Goal: Task Accomplishment & Management: Manage account settings

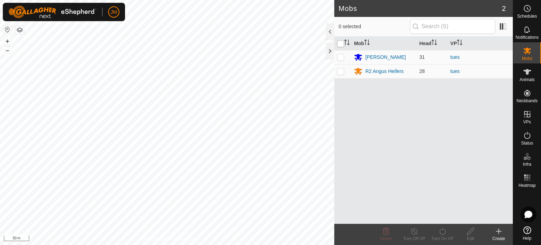
click at [340, 44] on input "checkbox" at bounding box center [340, 43] width 7 height 7
checkbox input "true"
click at [412, 229] on icon at bounding box center [414, 231] width 9 height 8
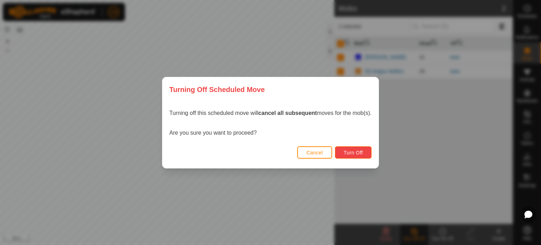
click at [355, 151] on span "Turn Off" at bounding box center [353, 153] width 19 height 6
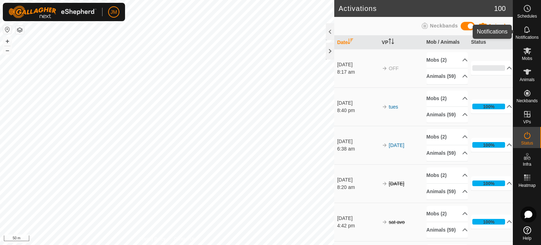
click at [528, 32] on icon at bounding box center [527, 29] width 6 height 7
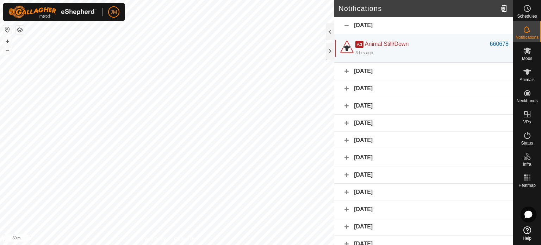
click at [425, 75] on div "[DATE]" at bounding box center [423, 71] width 178 height 17
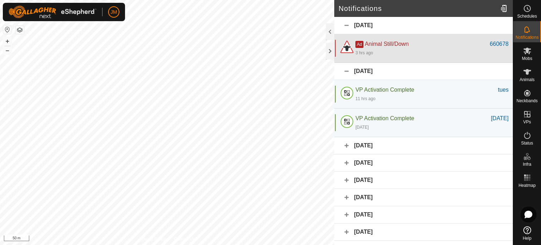
click at [373, 50] on div "3 hrs ago" at bounding box center [431, 52] width 153 height 8
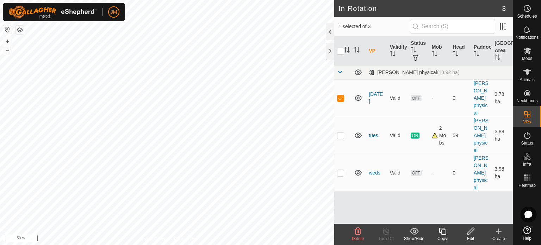
click at [338, 173] on p-checkbox at bounding box center [340, 173] width 7 height 6
checkbox input "true"
click at [343, 135] on p-checkbox at bounding box center [340, 135] width 7 height 6
checkbox input "true"
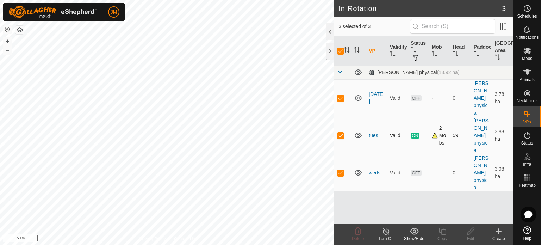
click at [339, 134] on p-checkbox at bounding box center [340, 135] width 7 height 6
checkbox input "false"
click at [342, 173] on p-checkbox at bounding box center [340, 173] width 7 height 6
checkbox input "false"
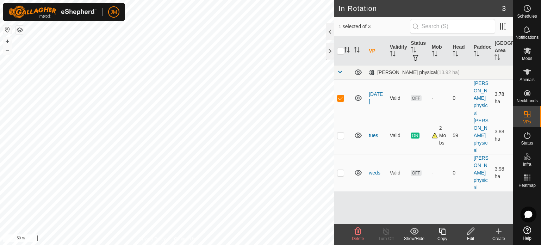
click at [343, 95] on p-checkbox at bounding box center [340, 98] width 7 height 6
checkbox input "false"
click at [357, 96] on icon at bounding box center [358, 98] width 8 height 8
click at [524, 55] on icon at bounding box center [527, 50] width 8 height 8
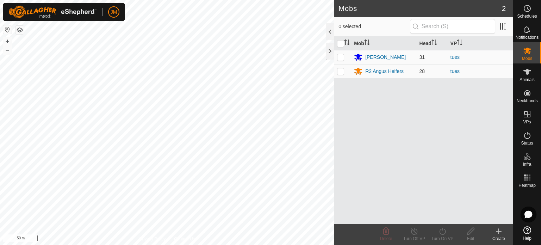
click at [524, 55] on icon at bounding box center [527, 50] width 8 height 8
click at [526, 141] on span "Status" at bounding box center [527, 143] width 12 height 4
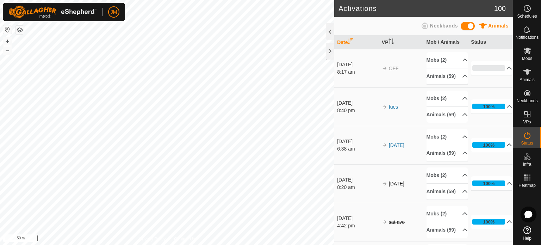
click at [500, 126] on td "100% In Progress Pending 0 Sent 0 Completed Confirmed 59 Overridden 0 Cancelled…" at bounding box center [490, 106] width 45 height 38
click at [528, 49] on icon at bounding box center [527, 51] width 8 height 7
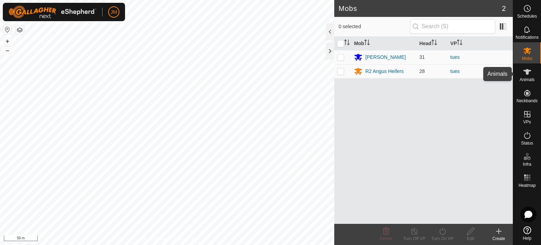
click at [525, 73] on icon at bounding box center [527, 72] width 8 height 8
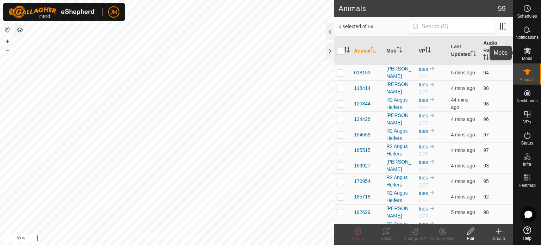
click at [526, 57] on span "Mobs" at bounding box center [527, 58] width 10 height 4
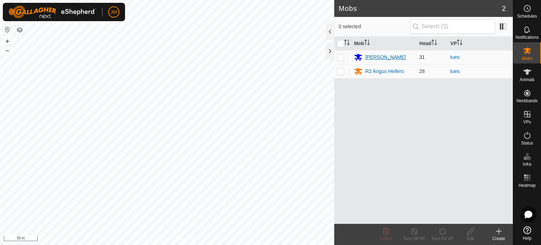
click at [387, 58] on div "[PERSON_NAME]" at bounding box center [385, 56] width 40 height 7
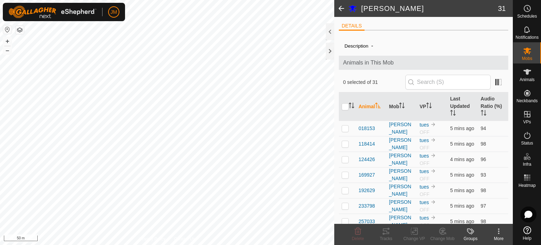
click at [342, 7] on span at bounding box center [341, 8] width 14 height 17
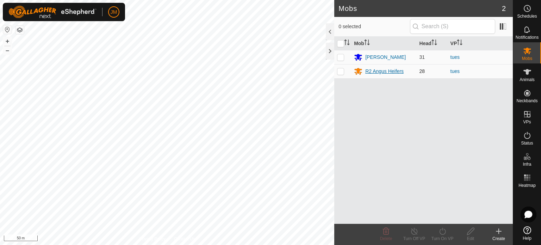
click at [375, 71] on div "R2 Angus Heifers" at bounding box center [384, 71] width 38 height 7
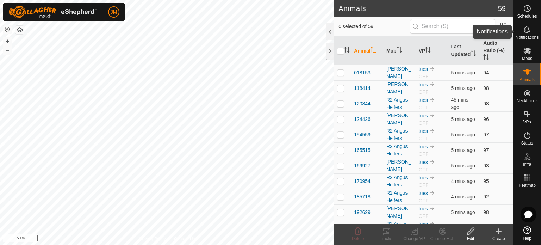
click at [524, 31] on icon at bounding box center [527, 29] width 6 height 7
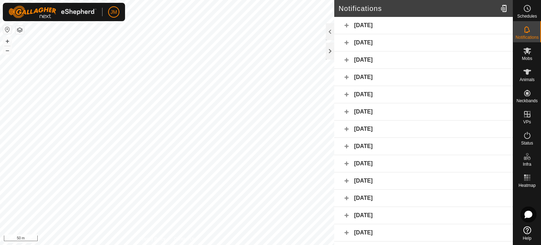
click at [441, 44] on div "[DATE]" at bounding box center [423, 42] width 178 height 17
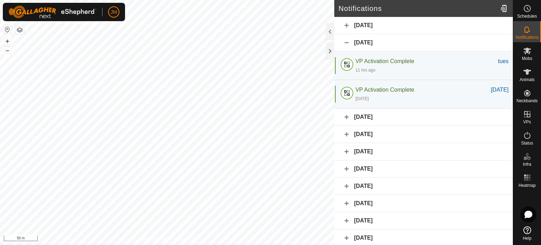
click at [428, 42] on div "[DATE]" at bounding box center [423, 42] width 178 height 17
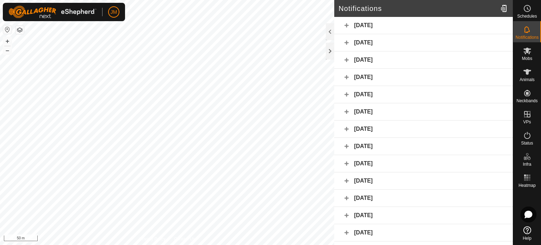
click at [421, 22] on div "[DATE]" at bounding box center [423, 25] width 178 height 17
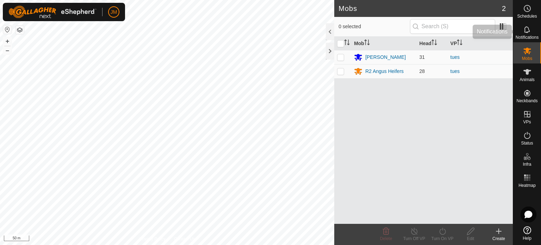
click at [527, 28] on icon at bounding box center [527, 29] width 8 height 8
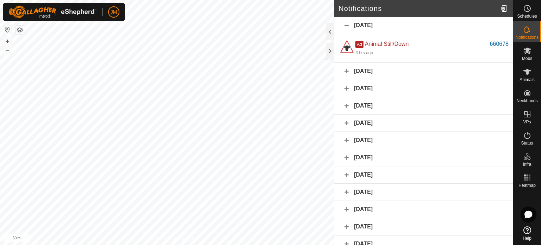
click at [397, 69] on div "[DATE]" at bounding box center [423, 71] width 178 height 17
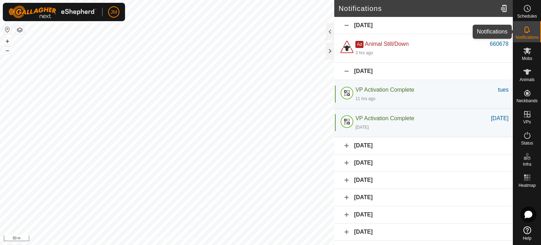
click at [524, 33] on icon at bounding box center [527, 29] width 8 height 8
click at [330, 52] on div at bounding box center [330, 51] width 8 height 17
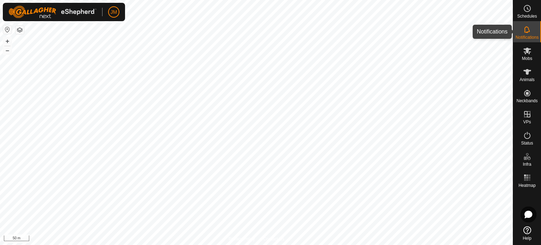
click at [527, 33] on icon at bounding box center [527, 29] width 8 height 8
click at [508, 31] on div at bounding box center [508, 31] width 8 height 17
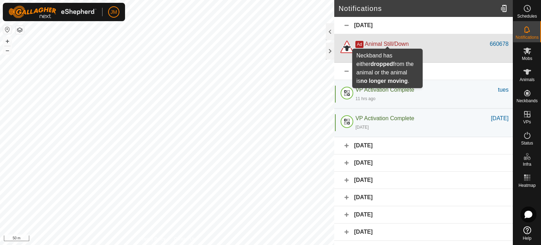
click at [390, 44] on span "Animal Still/Down" at bounding box center [387, 44] width 44 height 6
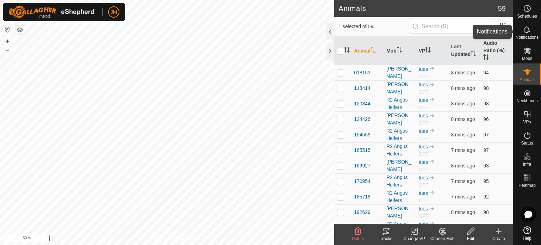
click at [534, 30] on div "Notifications" at bounding box center [527, 31] width 28 height 21
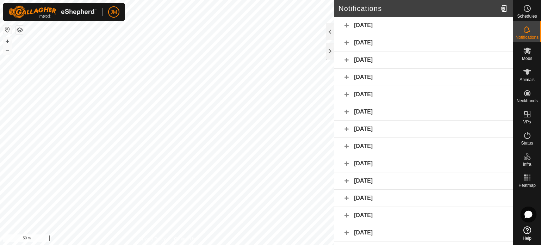
click at [366, 43] on div "[DATE]" at bounding box center [423, 42] width 178 height 17
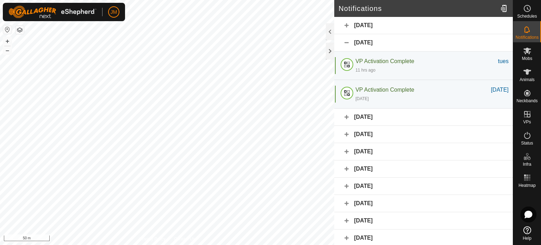
click at [368, 25] on div "[DATE]" at bounding box center [423, 25] width 178 height 17
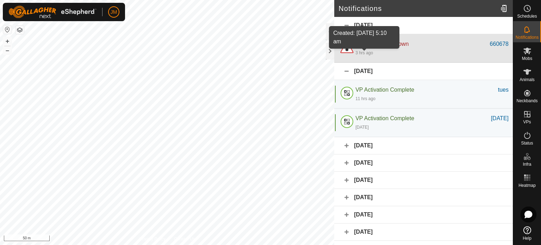
click at [356, 56] on div "3 hrs ago" at bounding box center [364, 53] width 18 height 6
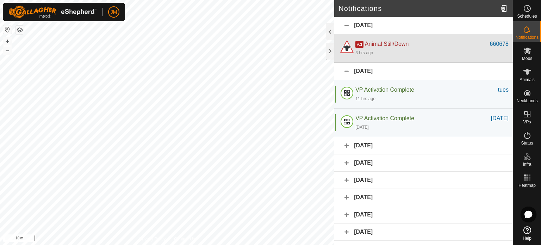
click at [422, 46] on div "Ad Animal Still/Down" at bounding box center [422, 44] width 134 height 8
click at [494, 42] on div "660678" at bounding box center [499, 44] width 19 height 8
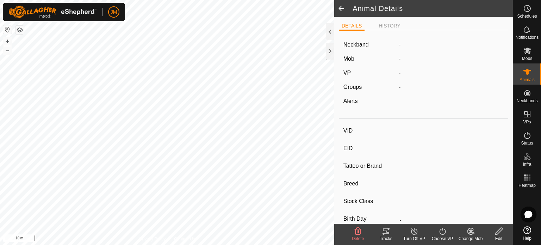
type input "660678"
type input "-"
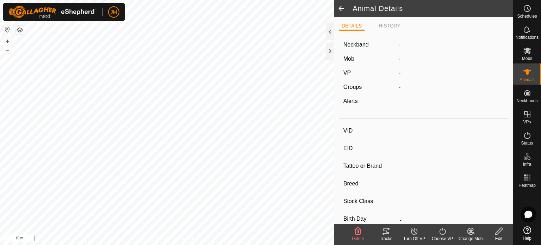
type input "-"
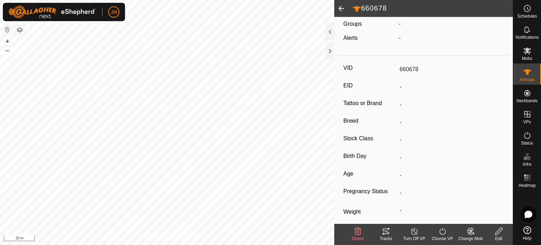
scroll to position [100, 0]
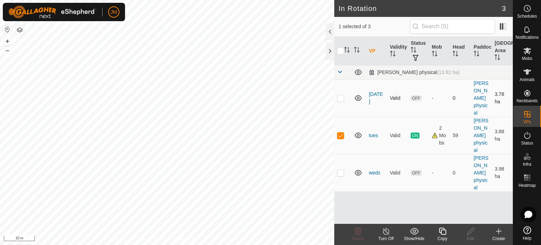
checkbox input "true"
checkbox input "false"
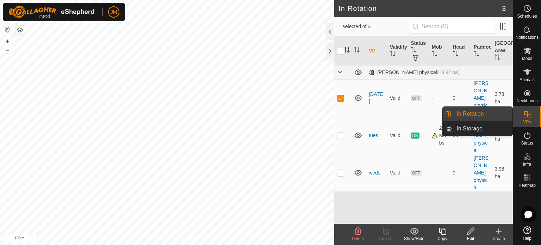
click at [481, 112] on link "In Rotation" at bounding box center [482, 114] width 60 height 14
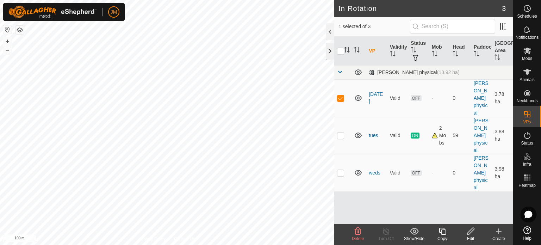
click at [329, 52] on div at bounding box center [330, 51] width 8 height 17
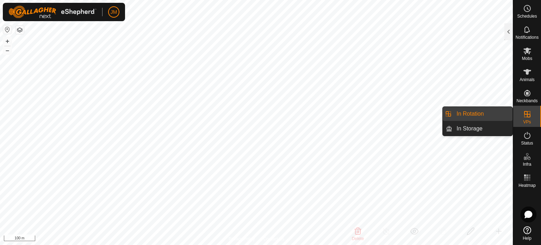
click at [486, 113] on link "In Rotation" at bounding box center [482, 114] width 60 height 14
click at [527, 115] on icon at bounding box center [527, 114] width 6 height 6
click at [470, 112] on link "In Rotation" at bounding box center [482, 114] width 60 height 14
click at [471, 112] on link "In Rotation" at bounding box center [482, 114] width 60 height 14
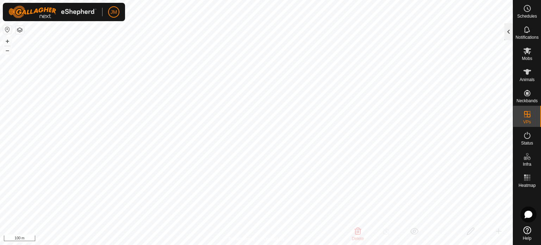
click at [510, 30] on div at bounding box center [508, 31] width 8 height 17
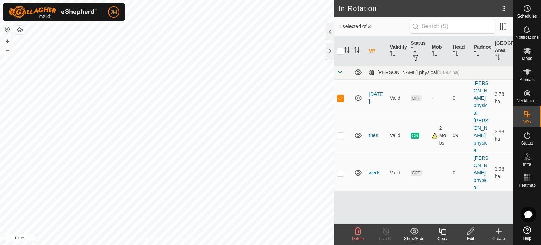
click at [500, 231] on icon at bounding box center [498, 231] width 5 height 0
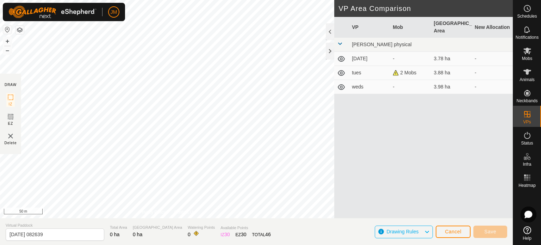
click at [159, 221] on div "DRAW IZ EZ Delete Privacy Policy Contact Us + – ⇧ i 50 m VP Area Comparison VP …" at bounding box center [256, 122] width 512 height 245
click at [290, 244] on html "JM Schedules Notifications Mobs Animals Neckbands VPs Status Infra Heatmap Help…" at bounding box center [270, 122] width 541 height 245
click at [446, 229] on span "Cancel" at bounding box center [453, 231] width 17 height 6
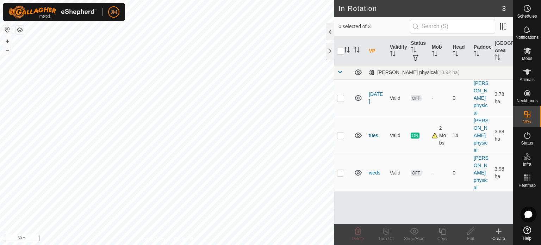
click at [496, 231] on icon at bounding box center [498, 231] width 5 height 0
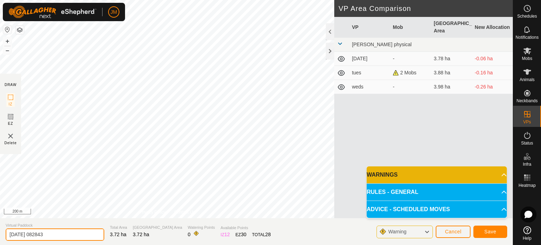
click at [72, 235] on input "2025-08-19 082843" at bounding box center [55, 234] width 99 height 12
type input "2"
type input "road break"
click at [498, 229] on button "Save" at bounding box center [490, 231] width 34 height 12
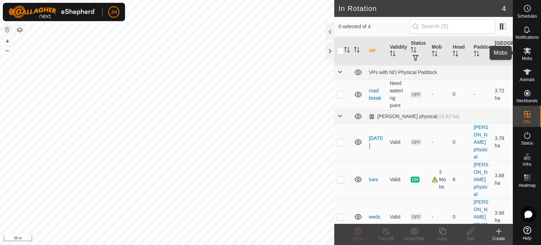
click at [528, 53] on icon at bounding box center [527, 51] width 8 height 7
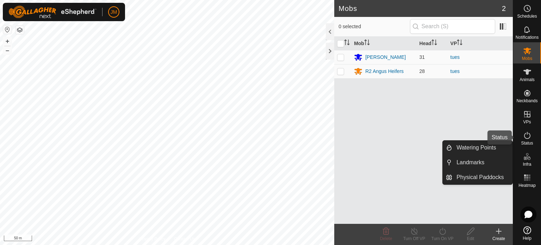
click at [527, 135] on icon at bounding box center [527, 135] width 8 height 8
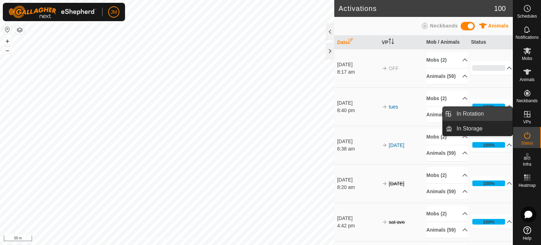
click at [494, 117] on link "In Rotation" at bounding box center [482, 114] width 60 height 14
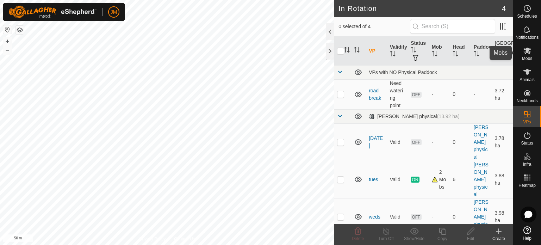
click at [528, 57] on span "Mobs" at bounding box center [527, 58] width 10 height 4
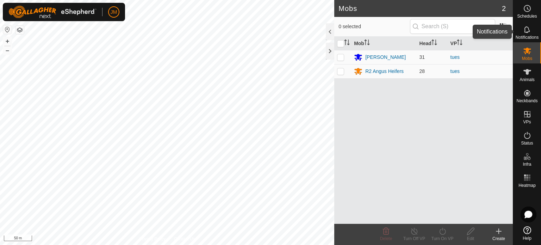
click at [526, 31] on icon at bounding box center [527, 29] width 8 height 8
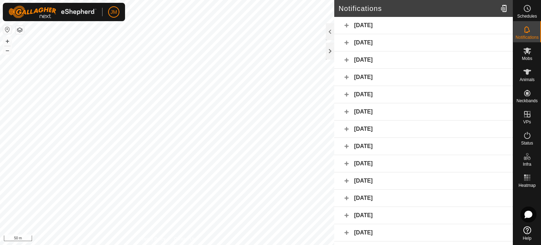
click at [443, 42] on div "[DATE]" at bounding box center [423, 42] width 178 height 17
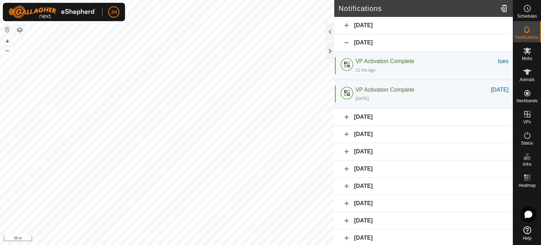
click at [441, 30] on div "[DATE]" at bounding box center [423, 25] width 178 height 17
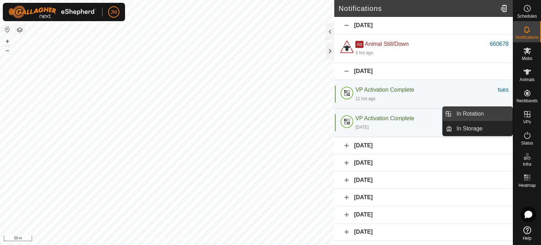
click at [505, 112] on link "In Rotation" at bounding box center [482, 114] width 60 height 14
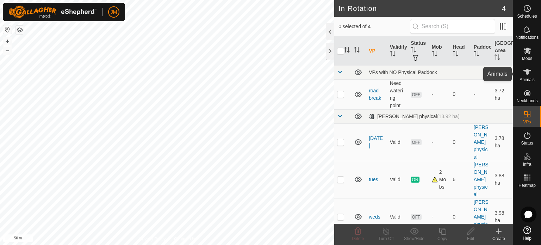
click at [527, 80] on span "Animals" at bounding box center [526, 79] width 15 height 4
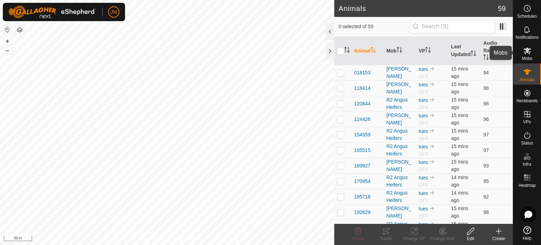
click at [526, 52] on icon at bounding box center [527, 51] width 8 height 7
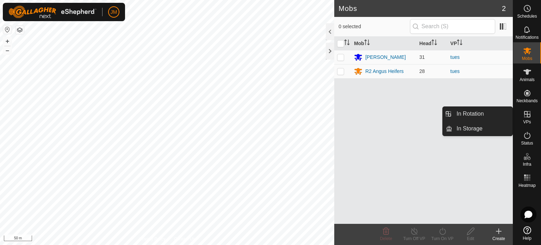
click at [528, 113] on icon at bounding box center [527, 114] width 8 height 8
click at [493, 109] on link "In Rotation" at bounding box center [482, 114] width 60 height 14
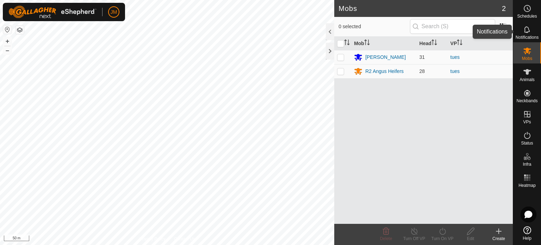
click at [529, 29] on icon at bounding box center [527, 29] width 8 height 8
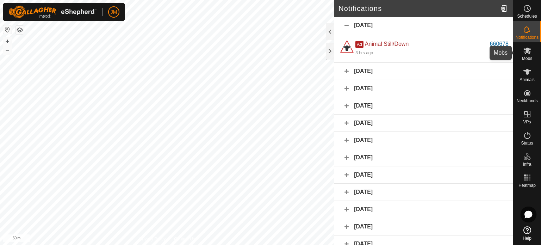
click at [528, 58] on span "Mobs" at bounding box center [527, 58] width 10 height 4
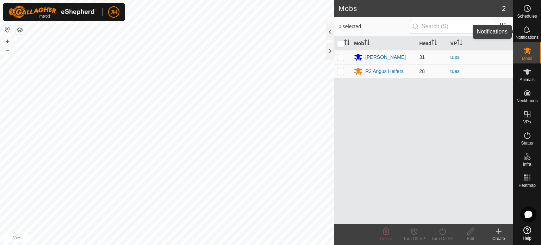
click at [525, 33] on icon at bounding box center [527, 29] width 8 height 8
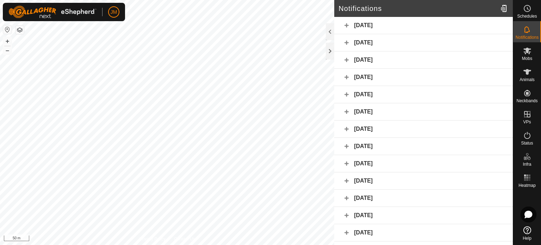
click at [413, 26] on div "[DATE]" at bounding box center [423, 25] width 178 height 17
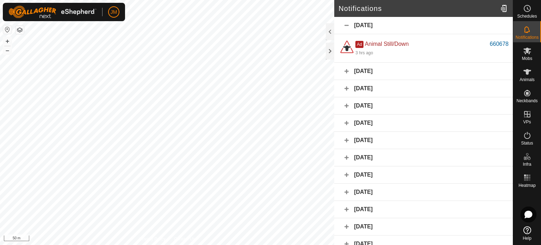
click at [412, 67] on div "[DATE]" at bounding box center [423, 71] width 178 height 17
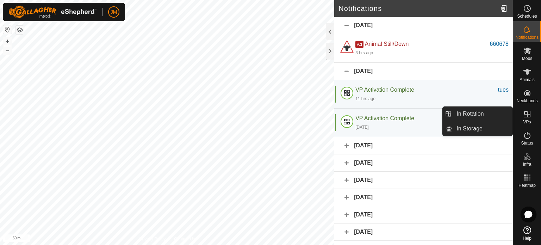
drag, startPoint x: 529, startPoint y: 106, endPoint x: 529, endPoint y: 118, distance: 11.6
click at [529, 118] on icon at bounding box center [527, 114] width 8 height 8
click at [499, 113] on link "In Rotation" at bounding box center [482, 114] width 60 height 14
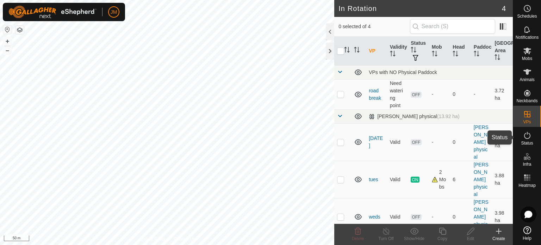
click at [528, 136] on icon at bounding box center [527, 135] width 8 height 8
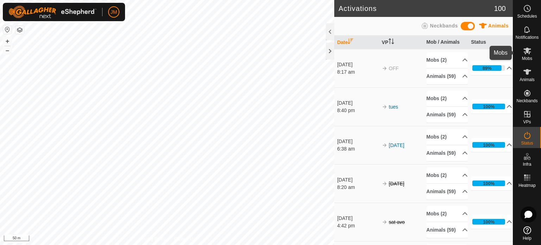
click at [527, 55] on icon at bounding box center [527, 50] width 8 height 8
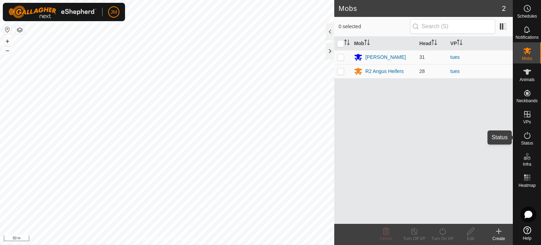
click at [527, 141] on span "Status" at bounding box center [527, 143] width 12 height 4
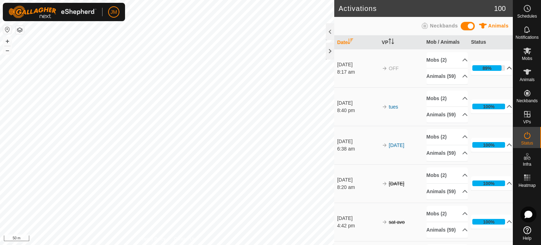
click at [485, 72] on p-accordion-header "89%" at bounding box center [491, 68] width 41 height 14
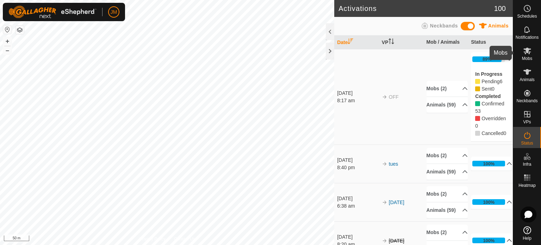
click at [527, 51] on icon at bounding box center [527, 51] width 8 height 7
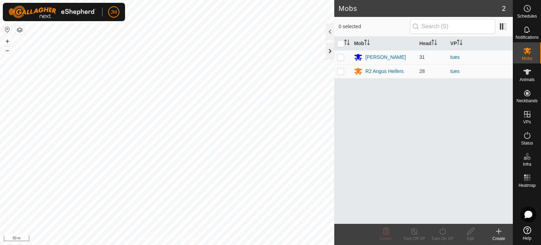
click at [328, 50] on div at bounding box center [330, 51] width 8 height 17
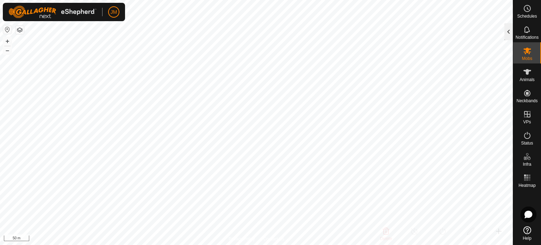
click at [508, 30] on div at bounding box center [508, 31] width 8 height 17
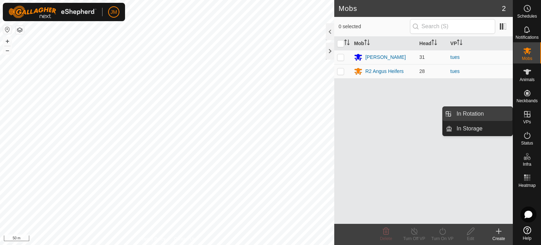
click at [503, 114] on link "In Rotation" at bounding box center [482, 114] width 60 height 14
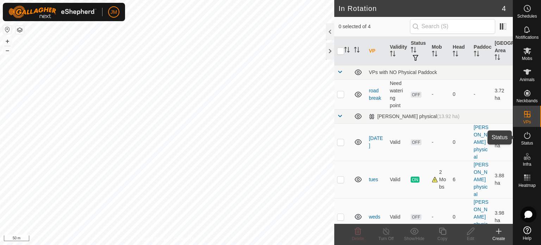
click at [528, 137] on icon at bounding box center [527, 135] width 8 height 8
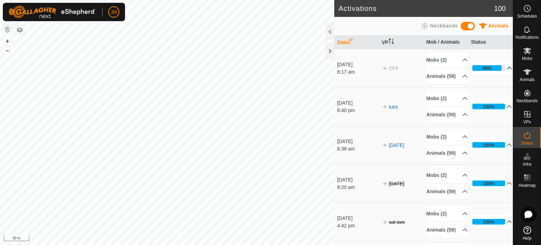
click at [490, 71] on p-accordion-header "89%" at bounding box center [491, 68] width 41 height 14
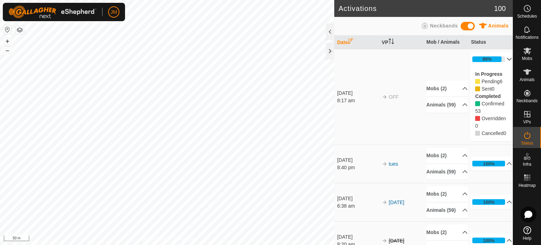
click at [493, 57] on p-accordion-header "89%" at bounding box center [491, 59] width 41 height 14
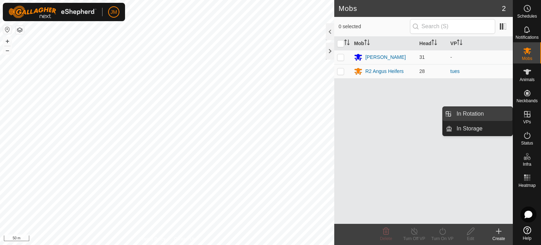
click at [480, 116] on link "In Rotation" at bounding box center [482, 114] width 60 height 14
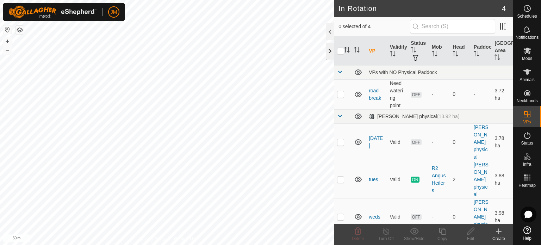
click at [332, 48] on div at bounding box center [330, 51] width 8 height 17
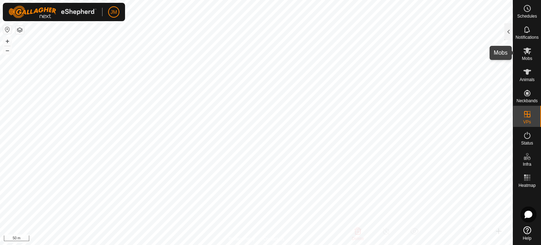
click at [525, 51] on icon at bounding box center [527, 51] width 8 height 7
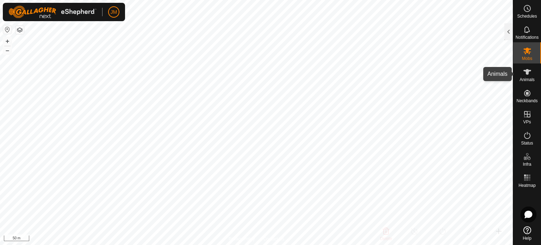
click at [529, 72] on icon at bounding box center [527, 72] width 8 height 8
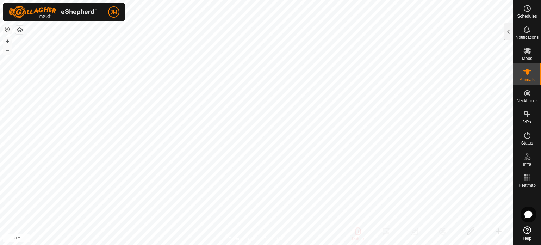
drag, startPoint x: 506, startPoint y: 35, endPoint x: 500, endPoint y: 43, distance: 10.5
click at [507, 35] on div at bounding box center [508, 31] width 8 height 17
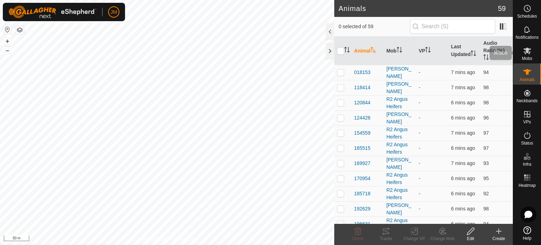
click at [531, 51] on es-mob-svg-icon at bounding box center [527, 50] width 13 height 11
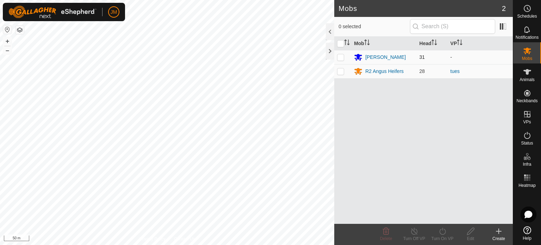
click at [341, 58] on p-checkbox at bounding box center [340, 57] width 7 height 6
click at [442, 232] on icon at bounding box center [442, 231] width 9 height 8
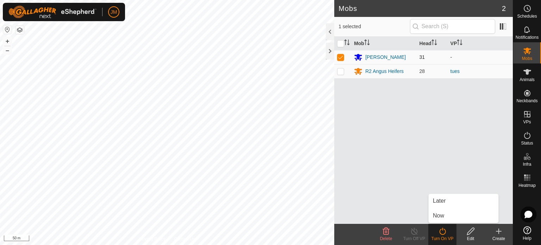
click at [338, 57] on p-checkbox at bounding box center [340, 57] width 7 height 6
checkbox input "false"
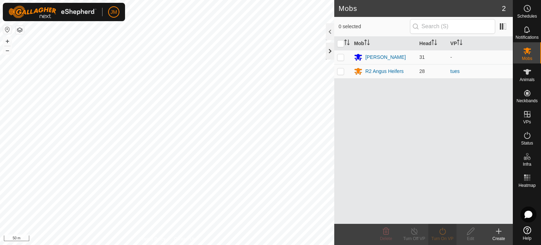
click at [328, 50] on div at bounding box center [330, 51] width 8 height 17
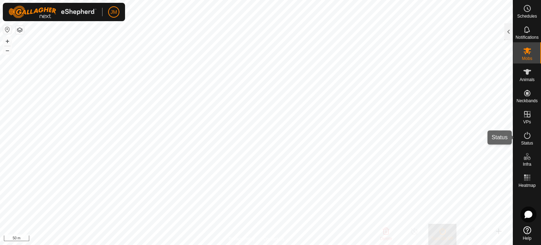
click at [524, 134] on icon at bounding box center [527, 135] width 8 height 8
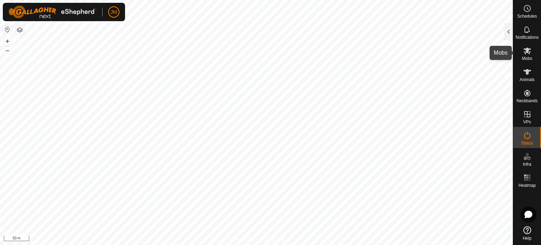
click at [527, 52] on icon at bounding box center [527, 51] width 8 height 7
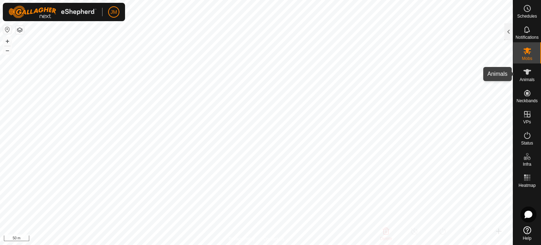
click at [529, 74] on icon at bounding box center [527, 72] width 8 height 8
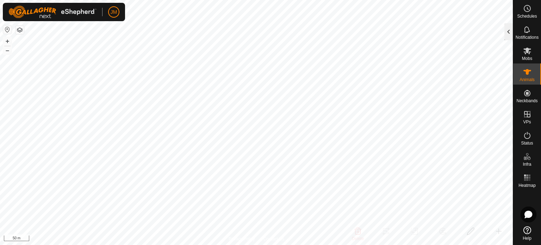
click at [507, 33] on div at bounding box center [508, 31] width 8 height 17
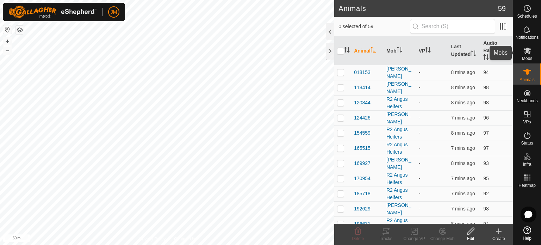
click at [525, 56] on es-mob-svg-icon at bounding box center [527, 50] width 13 height 11
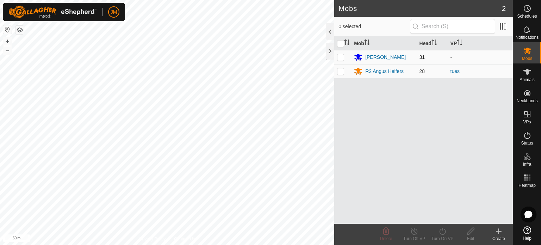
click at [341, 57] on p-checkbox at bounding box center [340, 57] width 7 height 6
click at [342, 56] on p-checkbox at bounding box center [340, 57] width 7 height 6
checkbox input "false"
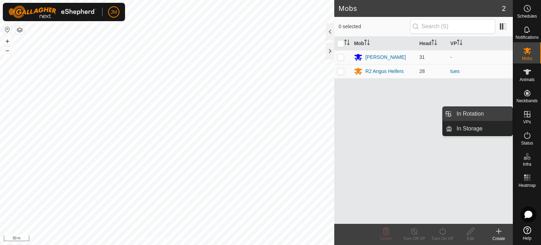
drag, startPoint x: 510, startPoint y: 114, endPoint x: 494, endPoint y: 117, distance: 16.0
click at [494, 117] on link "In Rotation" at bounding box center [482, 114] width 60 height 14
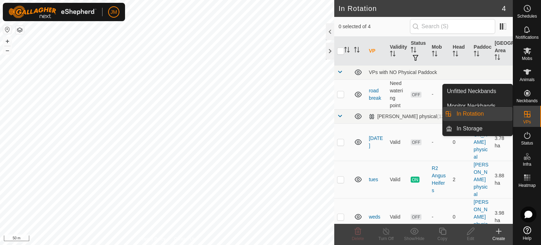
click at [477, 114] on link "In Rotation" at bounding box center [482, 114] width 60 height 14
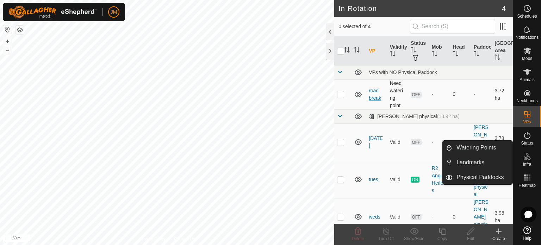
click at [373, 96] on link "road break" at bounding box center [375, 94] width 12 height 13
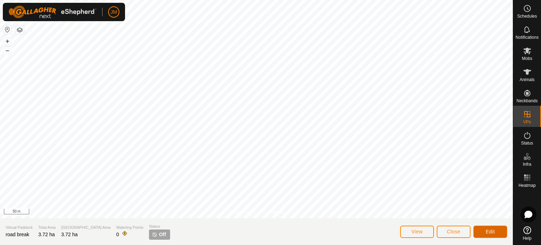
click at [496, 235] on button "Edit" at bounding box center [490, 231] width 34 height 12
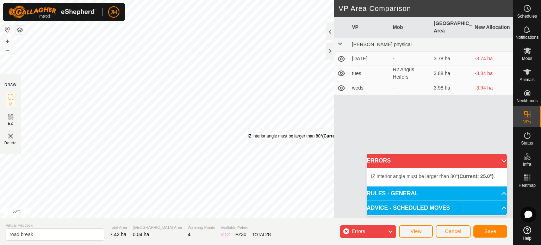
click at [247, 133] on div "IZ interior angle must be larger than 80° (Current: 25.0°) . + – ⇧ i 50 m" at bounding box center [167, 109] width 334 height 218
click at [283, 204] on div "IZ interior angle must be larger than 80° (Current: 72.6°) . + – ⇧ i 100 m" at bounding box center [167, 109] width 334 height 218
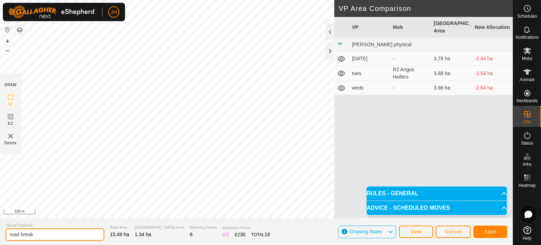
click at [39, 234] on input "road break" at bounding box center [55, 234] width 99 height 12
type input "road break-first"
click at [484, 231] on span "Save" at bounding box center [490, 231] width 12 height 6
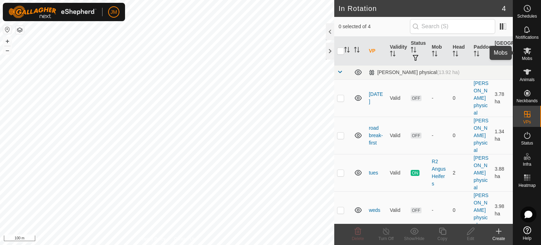
click at [526, 54] on icon at bounding box center [527, 50] width 8 height 8
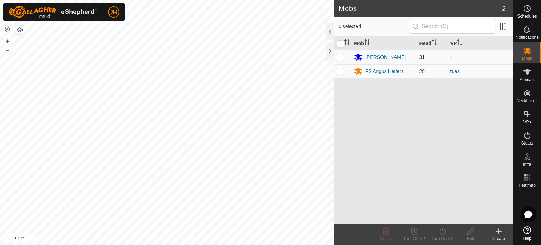
click at [341, 56] on p-checkbox at bounding box center [340, 57] width 7 height 6
checkbox input "true"
click at [443, 232] on icon at bounding box center [442, 231] width 9 height 8
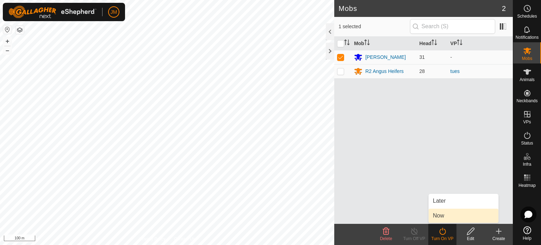
click at [441, 214] on link "Now" at bounding box center [463, 215] width 70 height 14
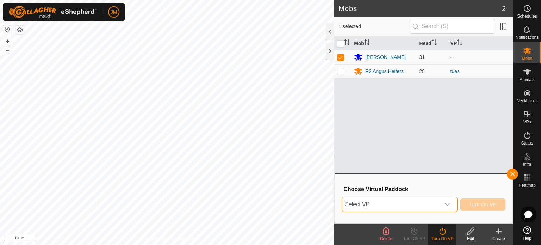
click at [431, 200] on span "Select VP" at bounding box center [391, 204] width 98 height 14
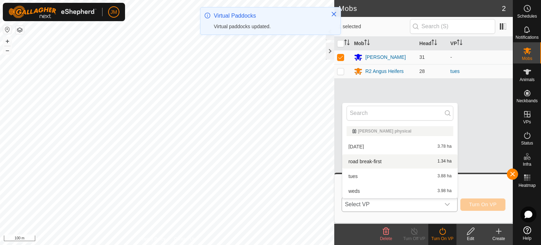
click at [426, 162] on li "road break-first 1.34 ha" at bounding box center [399, 161] width 115 height 14
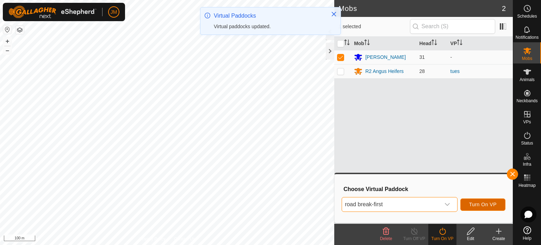
click at [473, 202] on span "Turn On VP" at bounding box center [482, 204] width 27 height 6
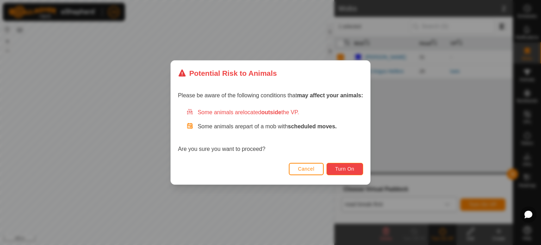
click at [344, 168] on span "Turn On" at bounding box center [344, 169] width 19 height 6
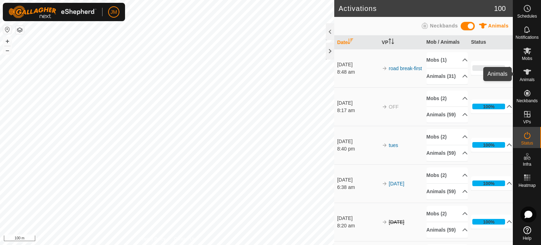
click at [527, 76] on icon at bounding box center [527, 72] width 8 height 8
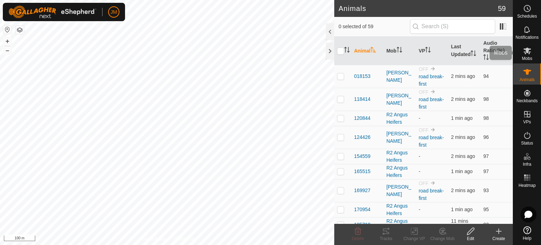
click at [530, 50] on icon at bounding box center [527, 50] width 8 height 8
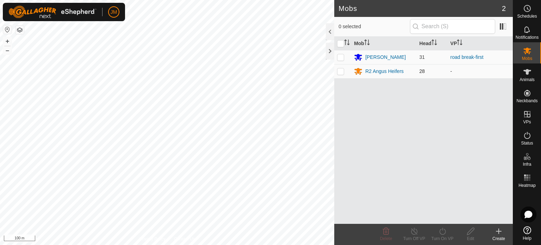
click at [341, 71] on p-checkbox at bounding box center [340, 71] width 7 height 6
checkbox input "true"
click at [438, 232] on icon at bounding box center [442, 231] width 9 height 8
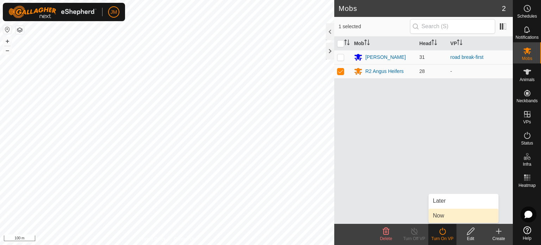
click at [440, 216] on link "Now" at bounding box center [463, 215] width 70 height 14
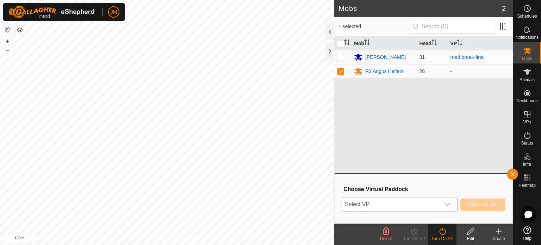
click at [441, 205] on div "dropdown trigger" at bounding box center [447, 204] width 14 height 14
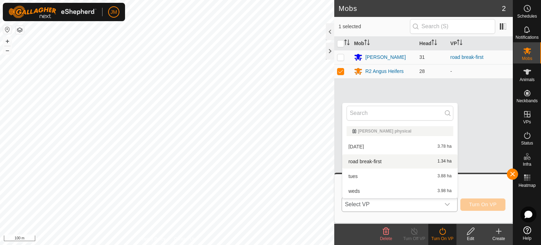
click at [433, 161] on li "road break-first 1.34 ha" at bounding box center [399, 161] width 115 height 14
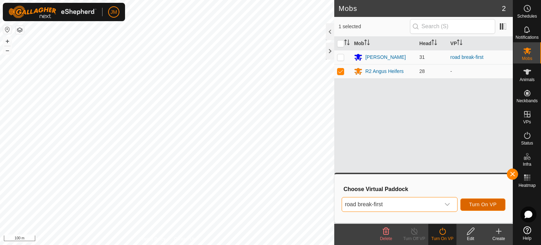
click at [471, 202] on span "Turn On VP" at bounding box center [482, 204] width 27 height 6
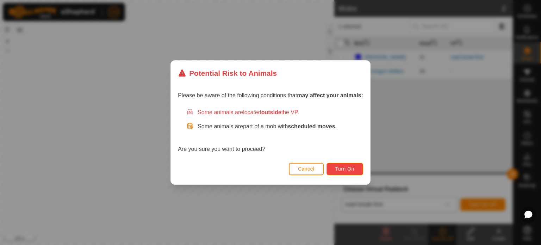
click at [356, 171] on button "Turn On" at bounding box center [344, 169] width 37 height 12
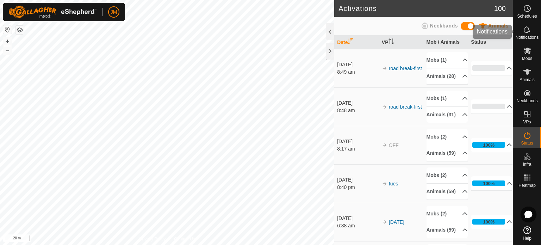
click at [527, 34] on es-notification-svg-icon at bounding box center [527, 29] width 13 height 11
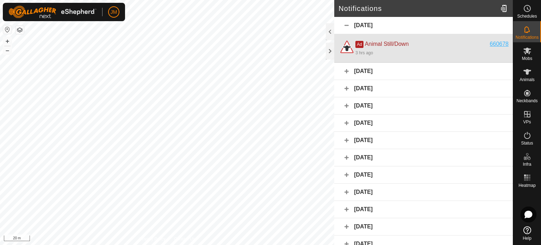
click at [497, 43] on div "660678" at bounding box center [499, 44] width 19 height 8
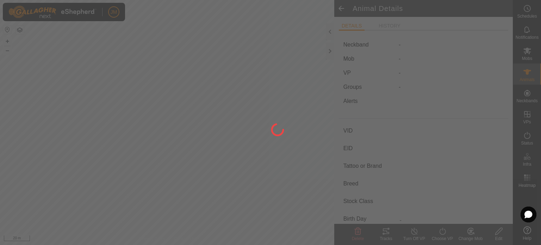
type input "660678"
type input "-"
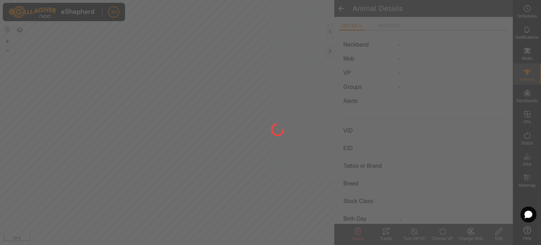
type input "-"
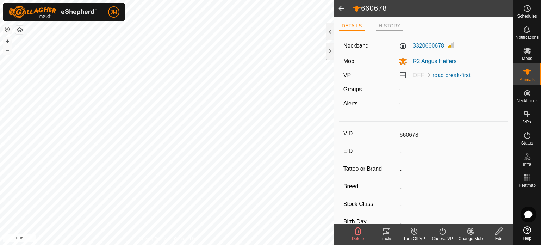
click at [391, 29] on li "HISTORY" at bounding box center [389, 26] width 27 height 8
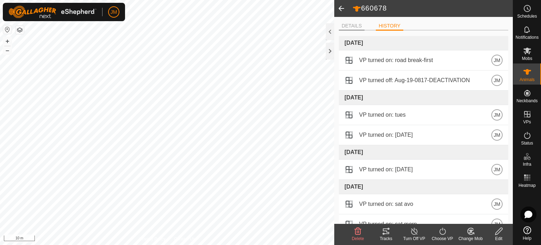
click at [349, 24] on li "DETAILS" at bounding box center [352, 26] width 26 height 8
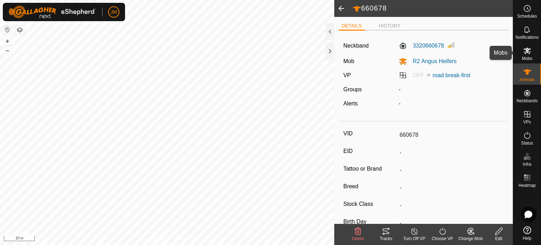
click at [525, 52] on icon at bounding box center [527, 50] width 8 height 8
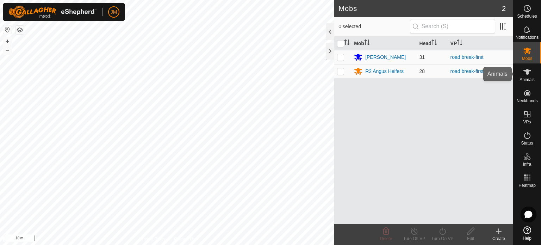
click at [531, 71] on icon at bounding box center [527, 72] width 8 height 8
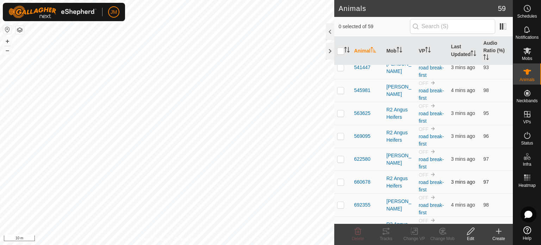
scroll to position [936, 0]
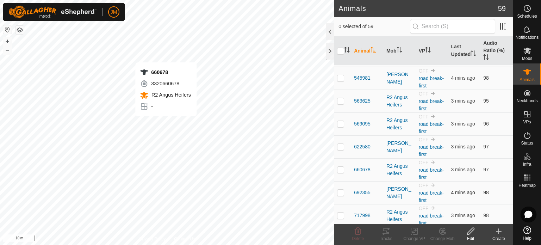
checkbox input "true"
click at [358, 232] on icon at bounding box center [357, 231] width 8 height 8
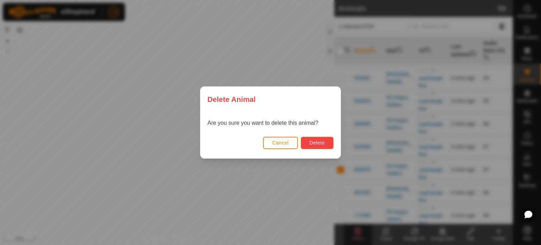
click at [314, 140] on span "Delete" at bounding box center [316, 143] width 15 height 6
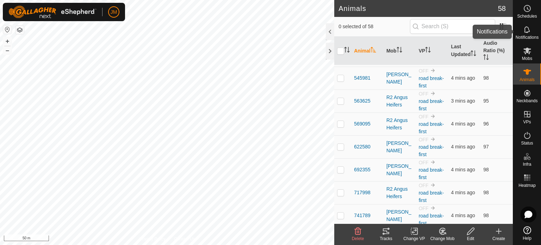
click at [525, 31] on icon at bounding box center [527, 29] width 8 height 8
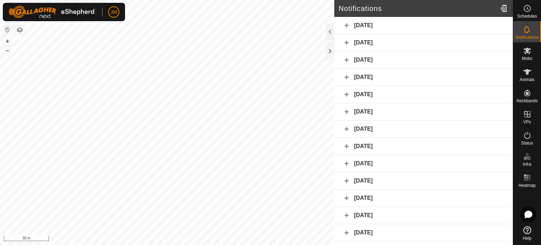
click at [418, 44] on div "[DATE]" at bounding box center [423, 42] width 178 height 17
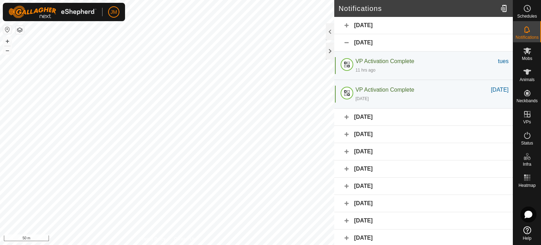
click at [421, 29] on div "[DATE]" at bounding box center [423, 25] width 178 height 17
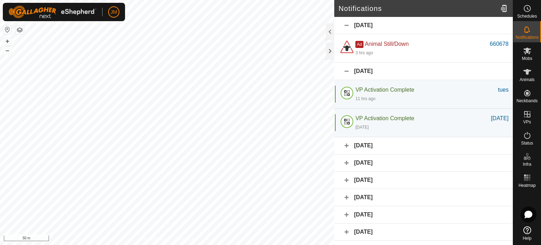
click at [369, 149] on div "[DATE]" at bounding box center [423, 145] width 178 height 17
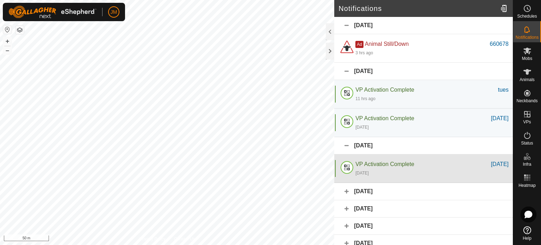
click at [380, 164] on span "VP Activation Complete" at bounding box center [384, 164] width 59 height 6
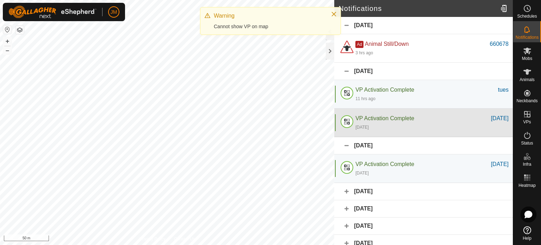
click at [372, 121] on div "VP Activation Complete" at bounding box center [423, 118] width 136 height 8
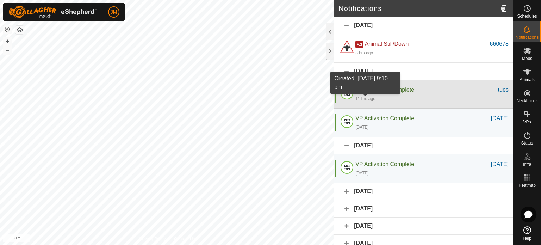
click at [373, 98] on div "11 hrs ago" at bounding box center [365, 98] width 20 height 6
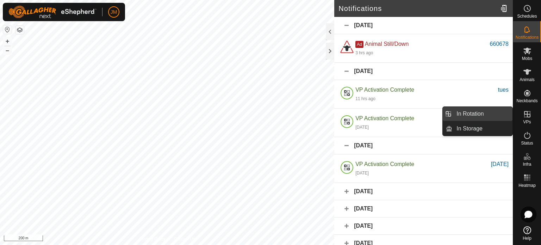
click at [490, 117] on link "In Rotation" at bounding box center [482, 114] width 60 height 14
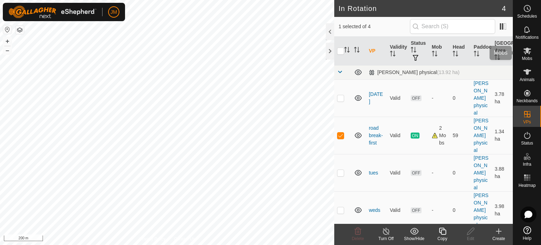
click at [526, 58] on span "Mobs" at bounding box center [527, 58] width 10 height 4
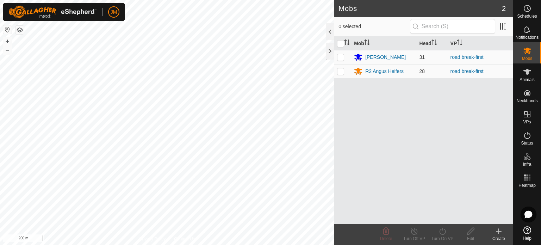
click at [528, 228] on icon at bounding box center [527, 230] width 8 height 8
click at [498, 228] on icon at bounding box center [498, 231] width 8 height 8
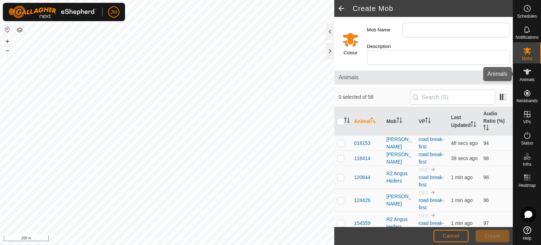
click at [526, 72] on icon at bounding box center [527, 72] width 8 height 6
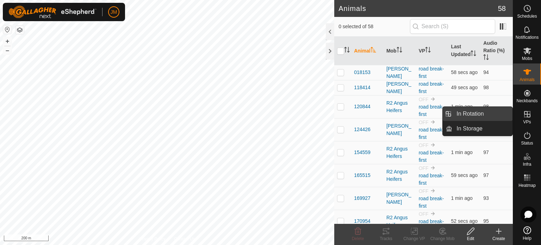
click at [474, 113] on link "In Rotation" at bounding box center [482, 114] width 60 height 14
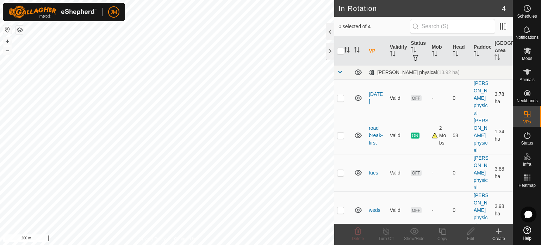
click at [341, 98] on p-checkbox at bounding box center [340, 98] width 7 height 6
click at [357, 232] on icon at bounding box center [357, 231] width 8 height 8
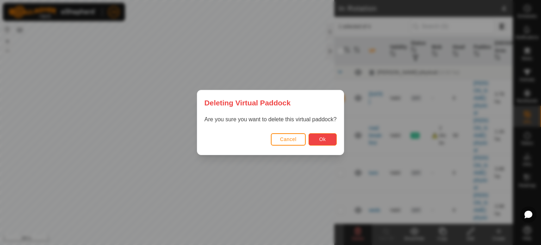
click at [323, 138] on span "Ok" at bounding box center [322, 139] width 7 height 6
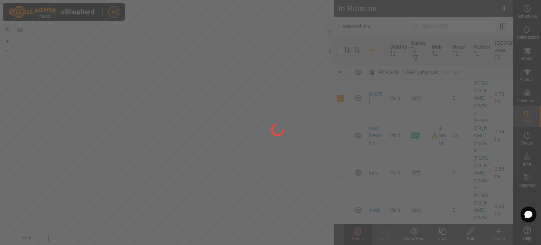
checkbox input "false"
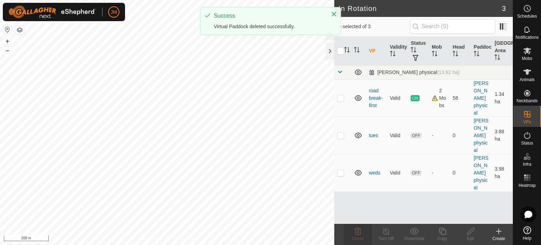
click at [500, 232] on icon at bounding box center [498, 231] width 8 height 8
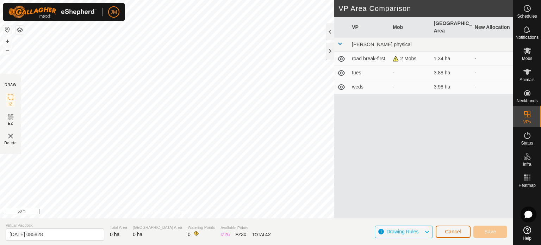
click at [452, 231] on span "Cancel" at bounding box center [453, 231] width 17 height 6
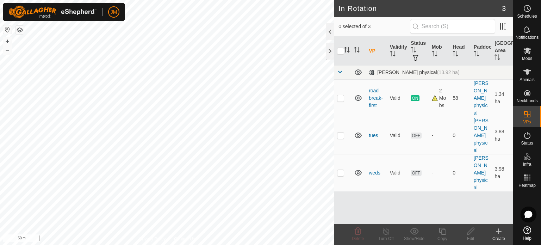
click at [498, 232] on icon at bounding box center [498, 230] width 0 height 5
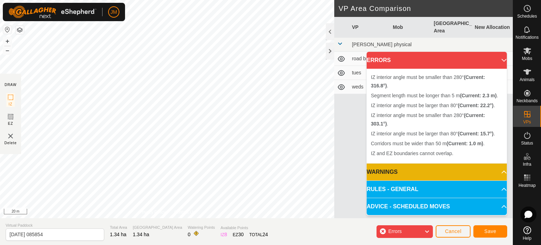
click at [92, 58] on div "IZ interior angle must be smaller than 280° (Current: 303.1°) . + – ⇧ i 20 m" at bounding box center [167, 109] width 334 height 218
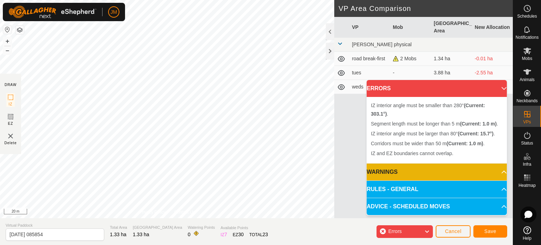
click at [39, 96] on div "Segment length must be longer than 5 m (Current: 1.0 m) . + – ⇧ i 20 m" at bounding box center [167, 109] width 334 height 218
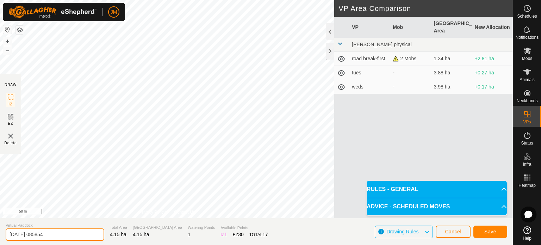
click at [61, 233] on input "[DATE] 085854" at bounding box center [55, 234] width 99 height 12
type input "2"
type input "road [DATE]"
click at [501, 230] on button "Save" at bounding box center [490, 231] width 34 height 12
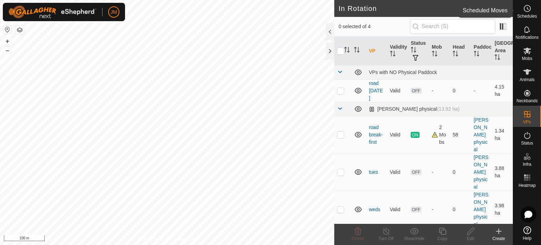
click at [529, 11] on icon at bounding box center [527, 8] width 8 height 8
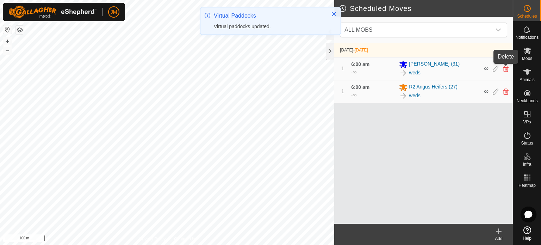
click at [505, 70] on icon at bounding box center [506, 68] width 6 height 6
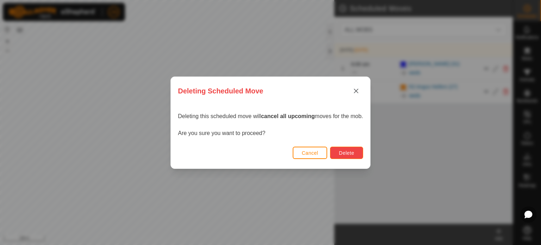
click at [341, 153] on span "Delete" at bounding box center [346, 153] width 15 height 6
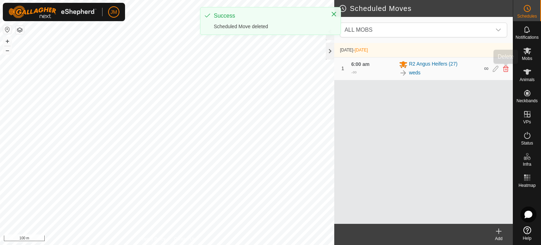
click at [505, 71] on icon at bounding box center [506, 68] width 6 height 6
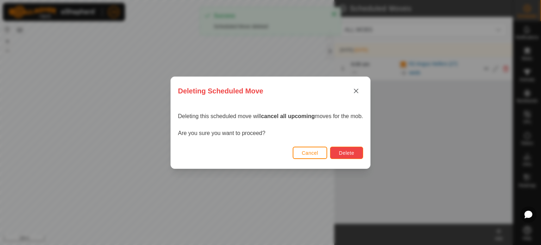
click at [348, 152] on span "Delete" at bounding box center [346, 153] width 15 height 6
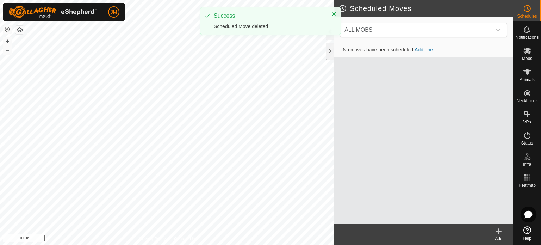
click at [426, 51] on link "Add one" at bounding box center [423, 50] width 18 height 6
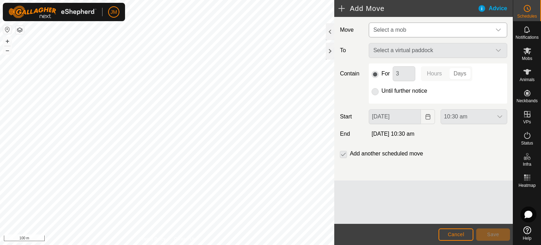
click at [389, 33] on span "Select a mob" at bounding box center [430, 30] width 121 height 14
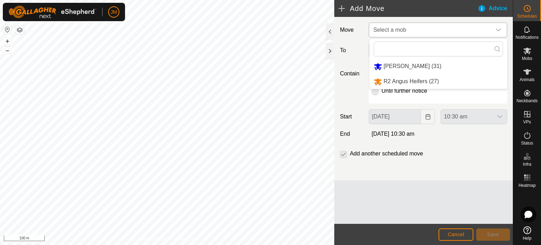
click at [388, 68] on li "[PERSON_NAME] (31)" at bounding box center [438, 66] width 138 height 14
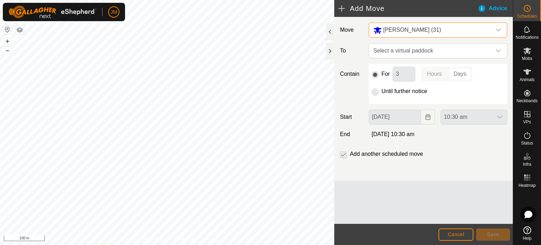
click at [376, 92] on p-radiobutton at bounding box center [374, 91] width 7 height 8
click at [391, 53] on span "Select a virtual paddock" at bounding box center [430, 51] width 121 height 14
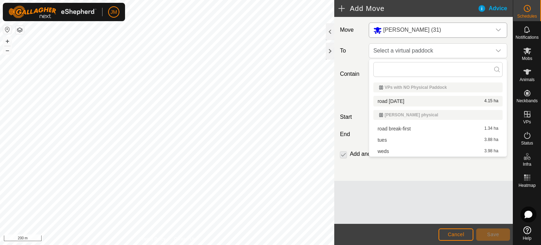
click at [394, 102] on li "road [DATE] 4.15 ha" at bounding box center [437, 101] width 129 height 11
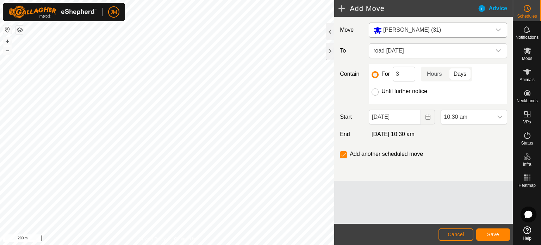
click at [376, 93] on input "Until further notice" at bounding box center [374, 91] width 7 height 7
radio input "true"
checkbox input "false"
click at [427, 118] on icon "Choose Date" at bounding box center [428, 117] width 6 height 6
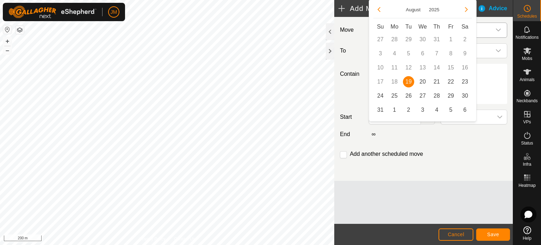
click at [409, 84] on span "19" at bounding box center [408, 81] width 11 height 11
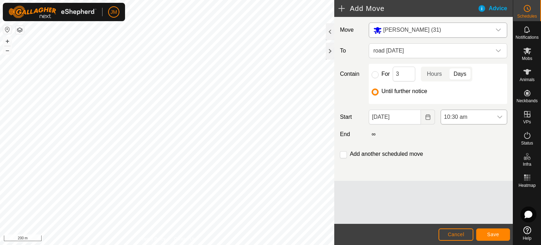
click at [454, 117] on span "10:30 am" at bounding box center [467, 117] width 52 height 14
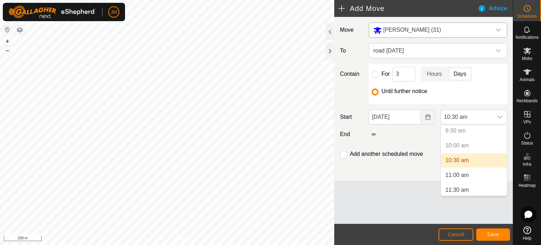
scroll to position [284, 0]
click at [476, 157] on li "10:30 am" at bounding box center [474, 159] width 66 height 14
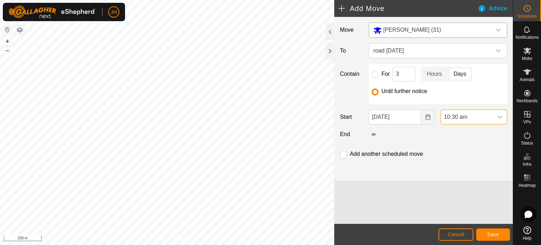
click at [469, 116] on span "10:30 am" at bounding box center [467, 117] width 52 height 14
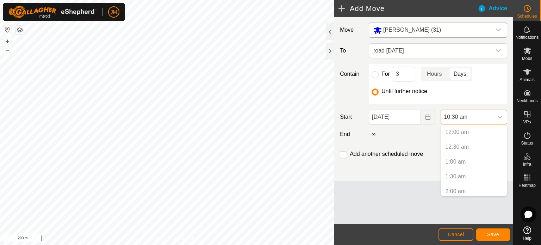
scroll to position [254, 0]
click at [464, 173] on p-selectitem "10:00 am" at bounding box center [474, 173] width 66 height 14
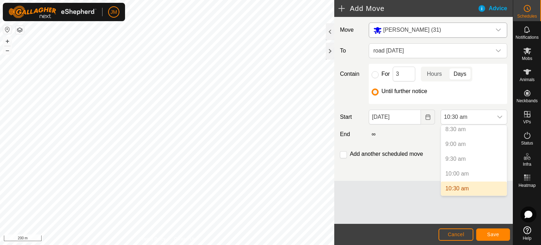
click at [465, 188] on li "10:30 am" at bounding box center [474, 188] width 66 height 14
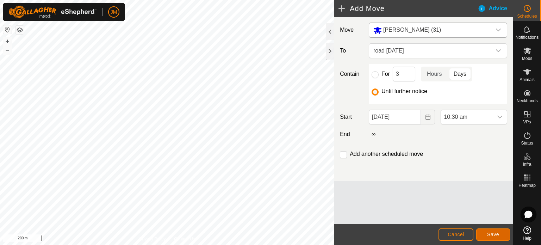
click at [491, 233] on span "Save" at bounding box center [493, 234] width 12 height 6
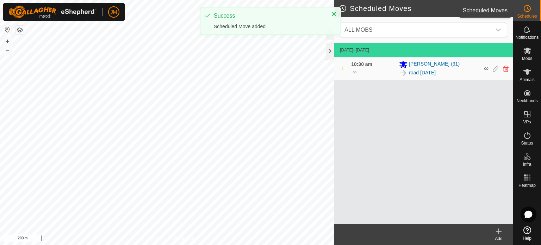
click at [525, 14] on span "Schedules" at bounding box center [527, 16] width 20 height 4
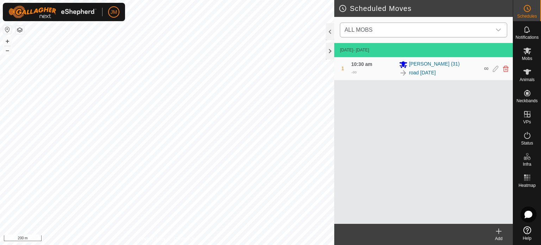
click at [440, 31] on span "ALL MOBS" at bounding box center [416, 30] width 150 height 14
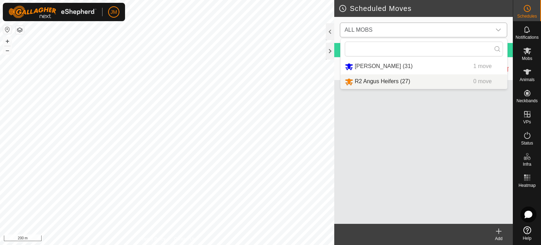
click at [418, 80] on li "R2 [PERSON_NAME] (27) 0 move" at bounding box center [423, 81] width 166 height 14
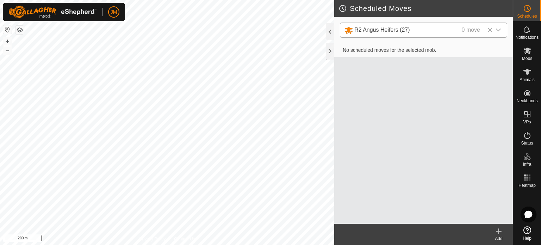
click at [498, 228] on icon at bounding box center [498, 231] width 8 height 8
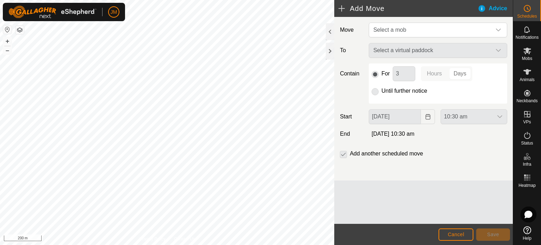
click at [377, 87] on p-radiobutton at bounding box center [374, 91] width 7 height 8
click at [388, 25] on span "Select a mob" at bounding box center [430, 30] width 121 height 14
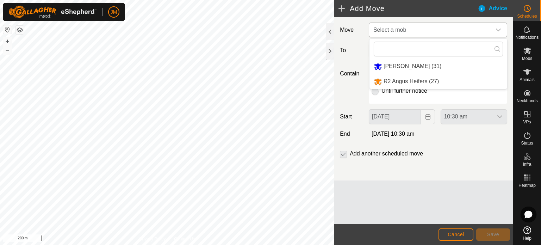
click at [383, 82] on li "R2 Angus Heifers (27)" at bounding box center [438, 81] width 138 height 14
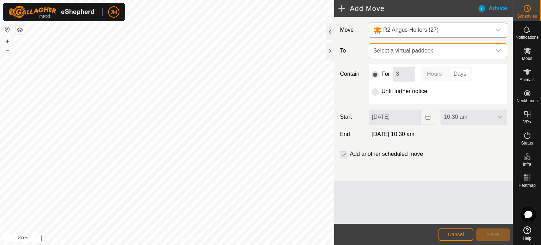
click at [397, 52] on span "Select a virtual paddock" at bounding box center [430, 51] width 121 height 14
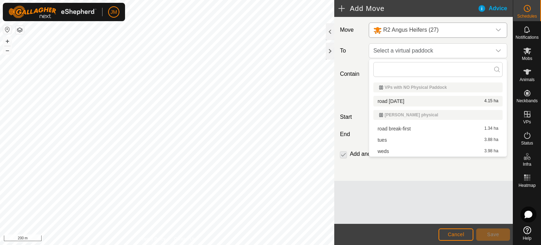
click at [398, 100] on li "road [DATE] 4.15 ha" at bounding box center [437, 101] width 129 height 11
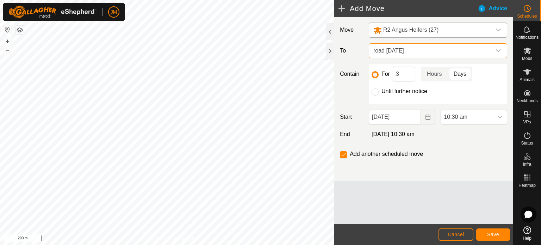
click at [376, 95] on div at bounding box center [374, 91] width 7 height 7
click at [374, 94] on input "Until further notice" at bounding box center [374, 91] width 7 height 7
radio input "true"
checkbox input "false"
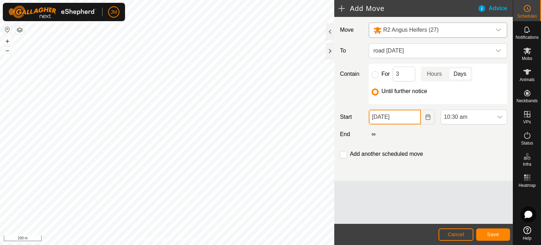
click at [411, 116] on body "JM Schedules Notifications Mobs Animals Neckbands VPs Status Infra Heatmap Help…" at bounding box center [270, 122] width 541 height 245
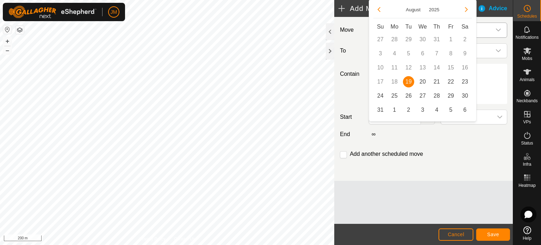
click at [409, 81] on span "19" at bounding box center [408, 81] width 11 height 11
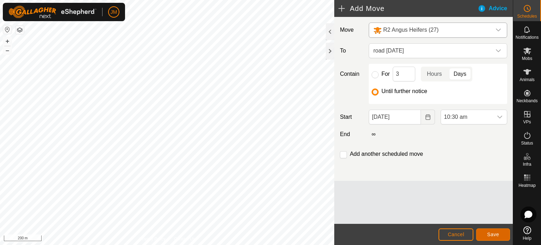
click at [491, 235] on span "Save" at bounding box center [493, 234] width 12 height 6
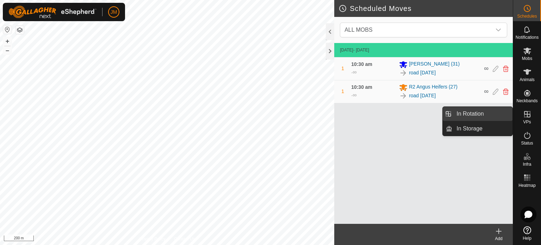
click at [477, 118] on link "In Rotation" at bounding box center [482, 114] width 60 height 14
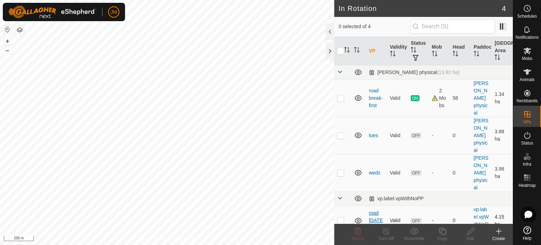
click at [374, 214] on link "road [DATE]" at bounding box center [376, 220] width 14 height 20
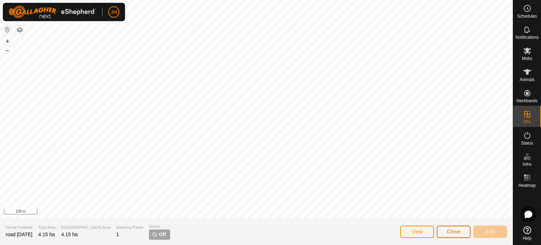
click at [445, 229] on button "Close" at bounding box center [453, 231] width 34 height 12
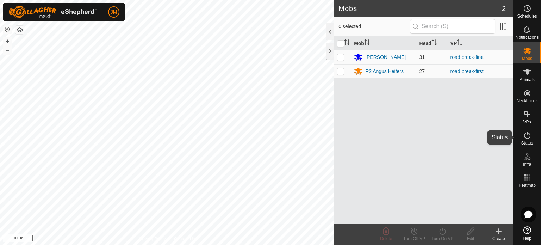
click at [525, 139] on icon at bounding box center [527, 135] width 8 height 8
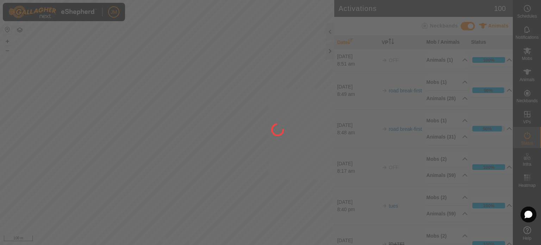
click at [527, 137] on div at bounding box center [270, 122] width 541 height 245
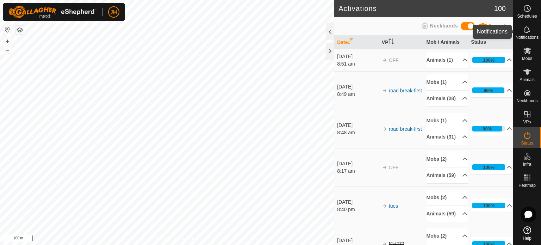
click at [529, 32] on icon at bounding box center [527, 29] width 8 height 8
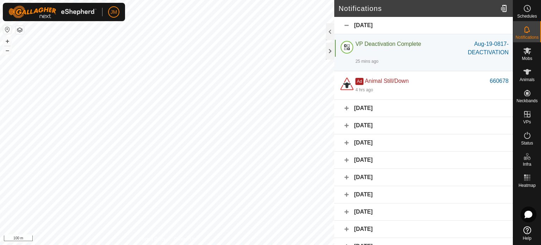
click at [382, 114] on div "[DATE]" at bounding box center [423, 108] width 178 height 17
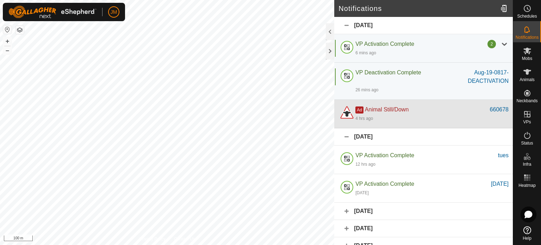
click at [422, 106] on div "Ad Animal Still/Down" at bounding box center [422, 109] width 134 height 8
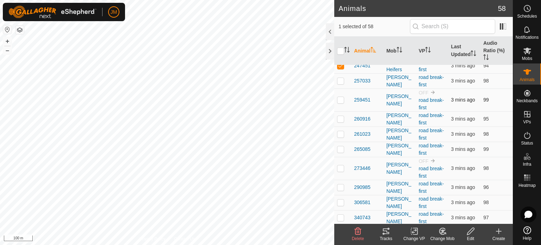
scroll to position [176, 0]
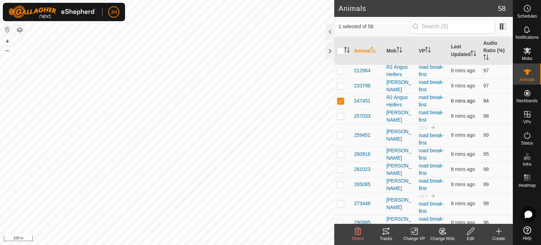
click at [340, 100] on p-checkbox at bounding box center [340, 101] width 7 height 6
checkbox input "false"
